Goal: Go to known website: Access a specific website the user already knows

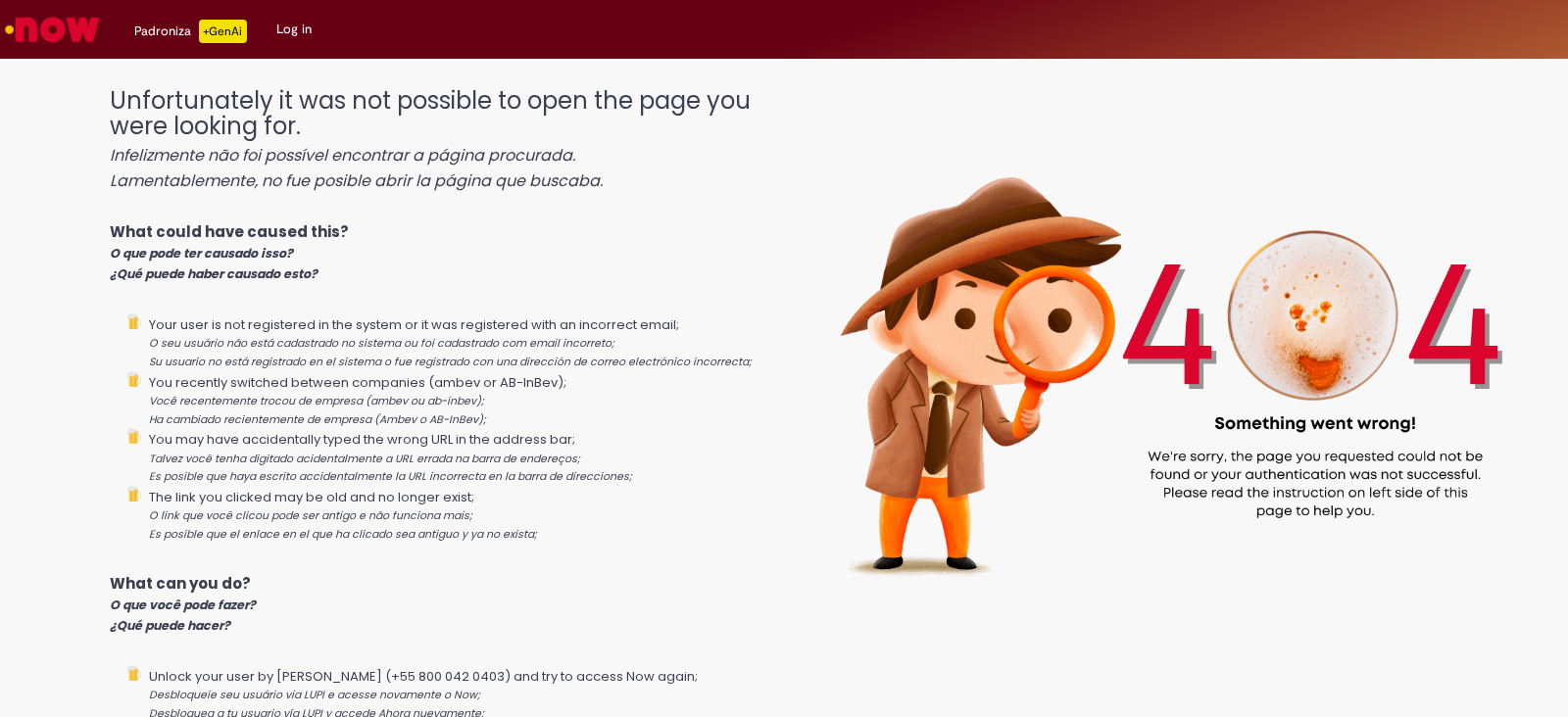
click at [290, 26] on link "Log in" at bounding box center [293, 29] width 65 height 59
click at [29, 12] on img "Go to homepage" at bounding box center [52, 29] width 100 height 39
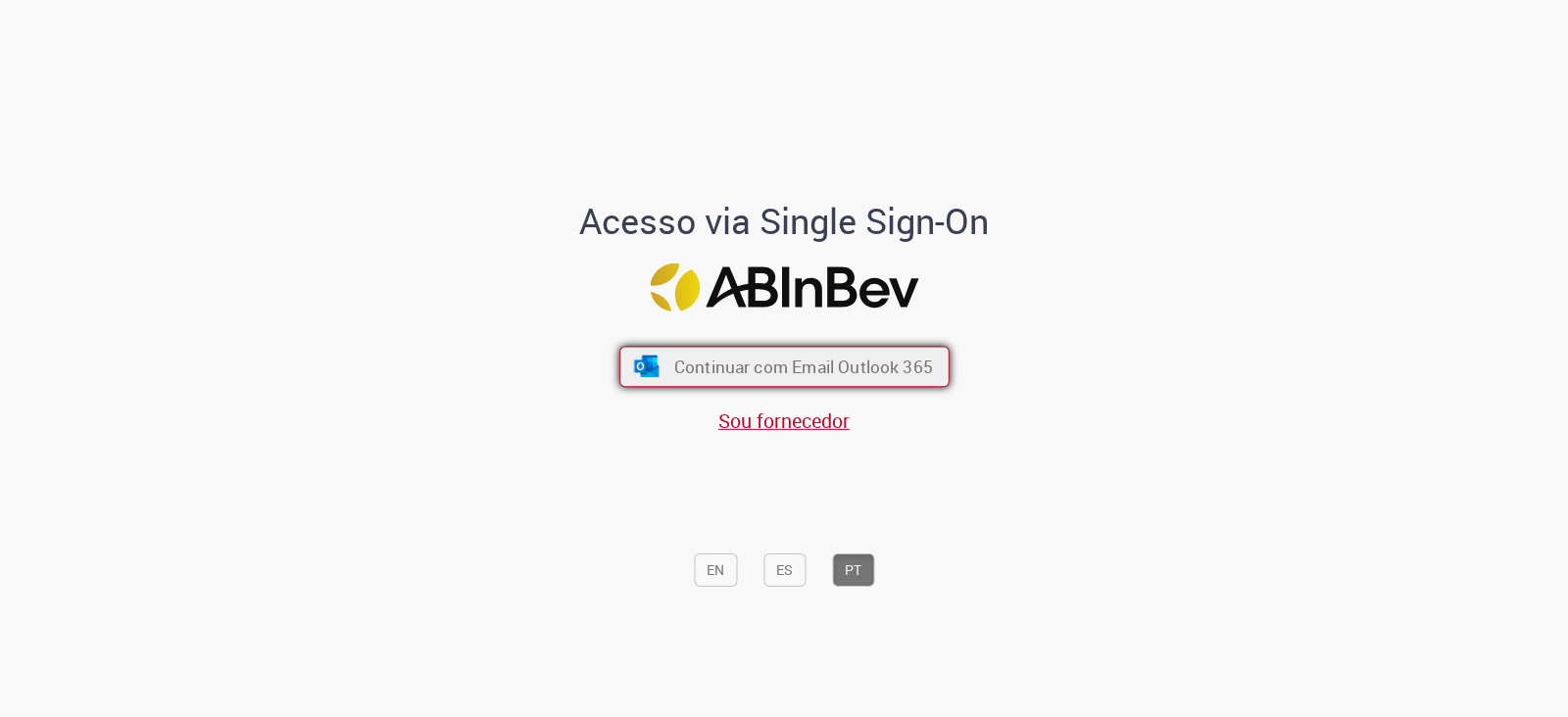
click at [840, 382] on button "Continuar com Email Outlook 365" at bounding box center [784, 367] width 330 height 41
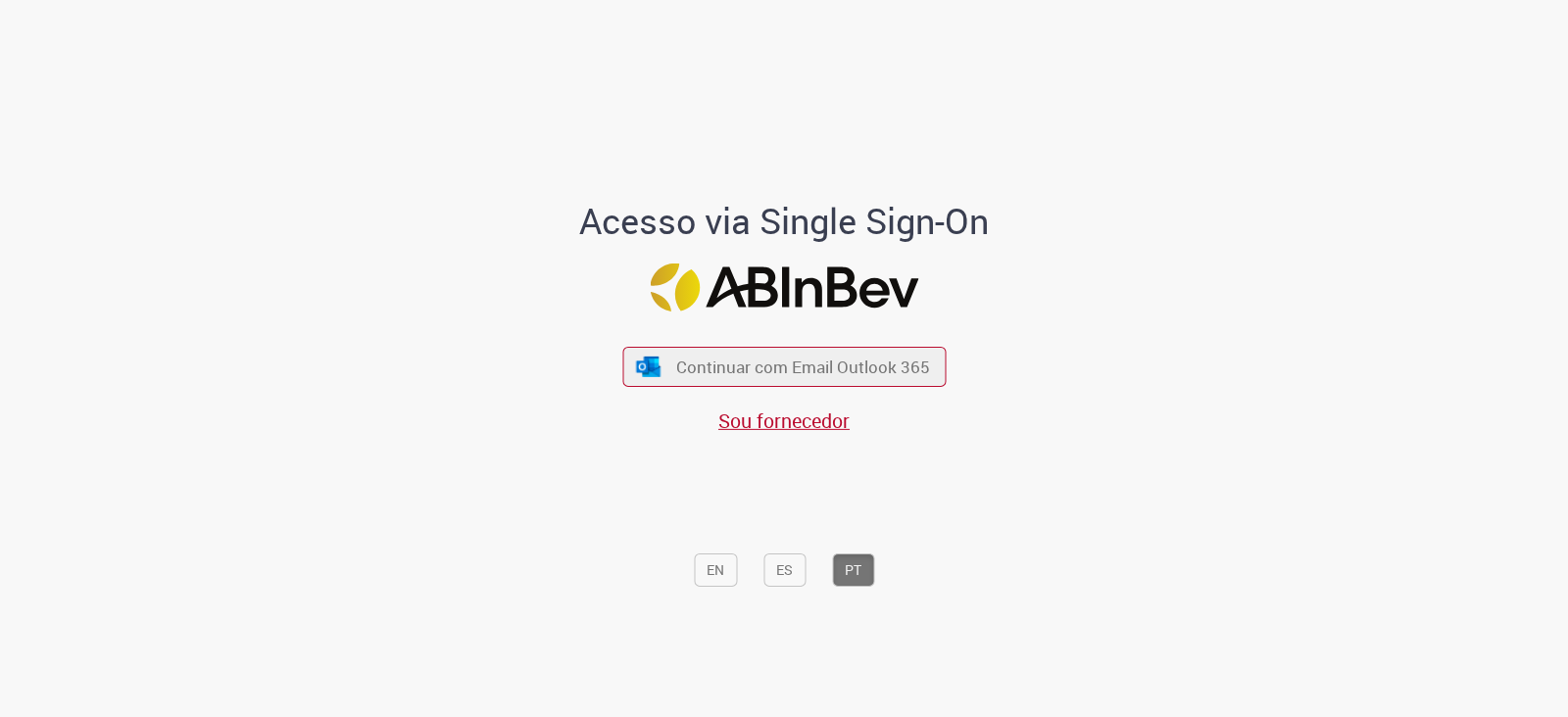
click at [274, 28] on div "Acesso via Single Sign-On Continuar com Email Outlook 365 Sou fornecedor EN ES …" at bounding box center [784, 366] width 1146 height 710
